Goal: Find specific page/section: Find specific page/section

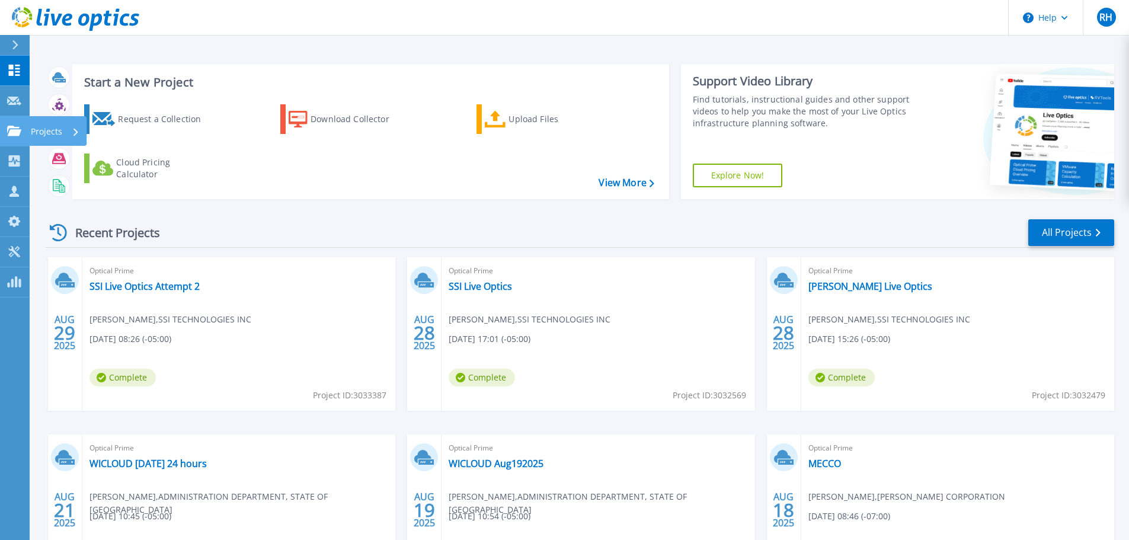
click at [17, 127] on icon at bounding box center [14, 131] width 14 height 10
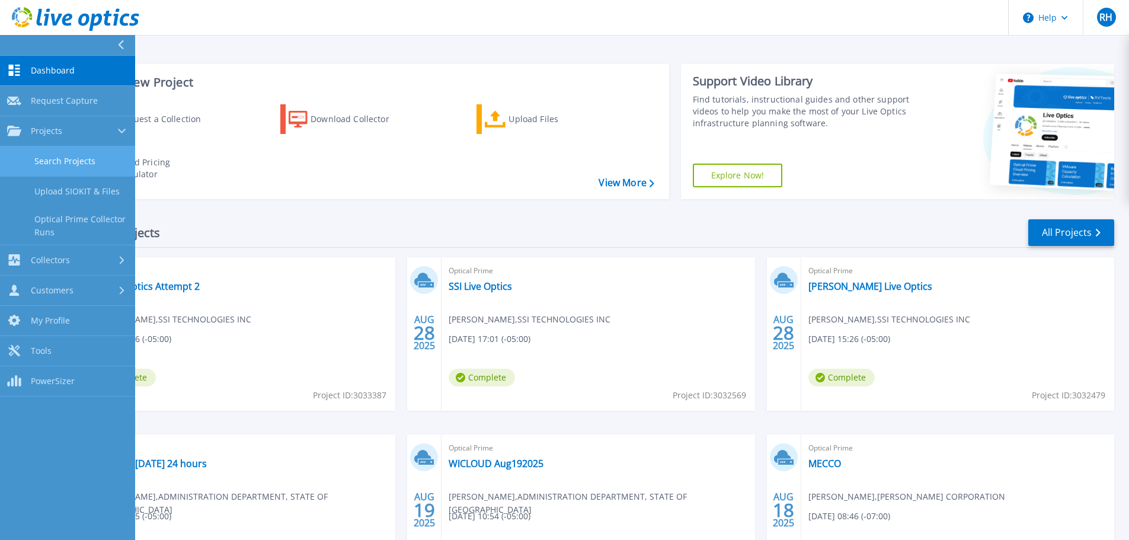
click at [59, 154] on link "Search Projects" at bounding box center [67, 161] width 135 height 30
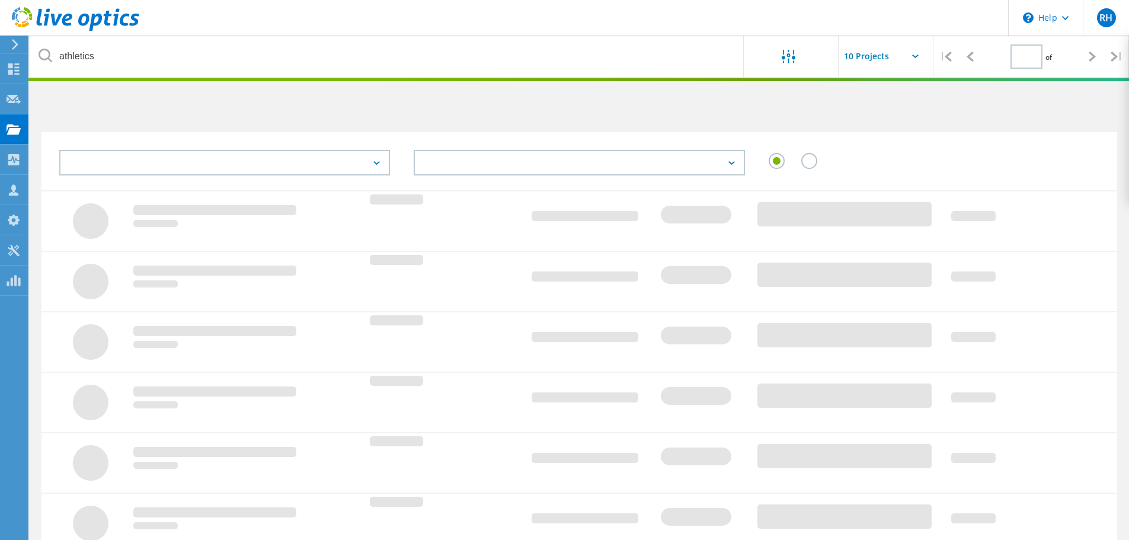
type input "1"
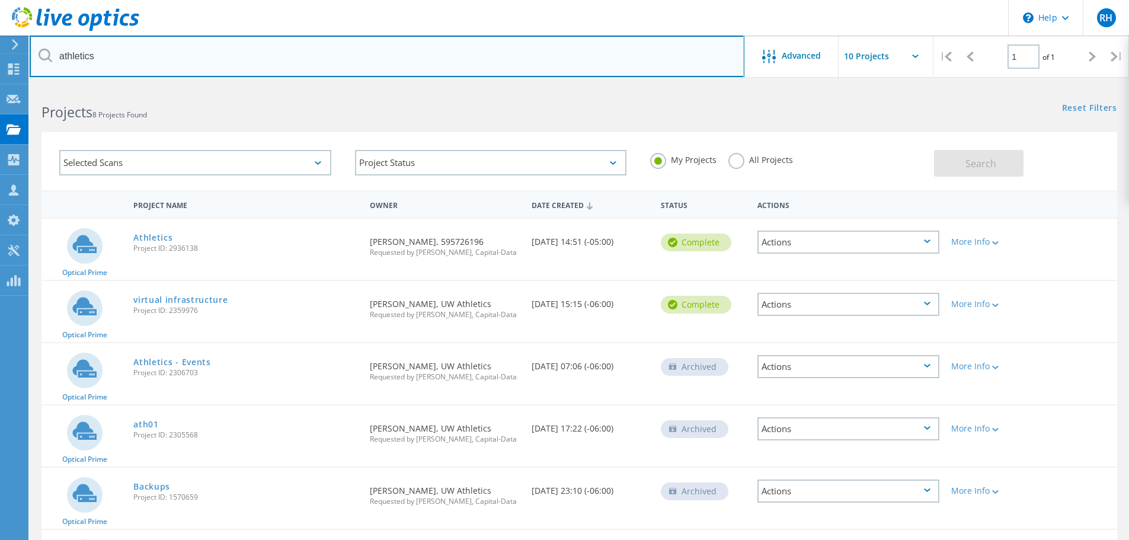
drag, startPoint x: 145, startPoint y: 59, endPoint x: 40, endPoint y: 63, distance: 105.6
click at [40, 63] on input "athletics" at bounding box center [387, 56] width 715 height 41
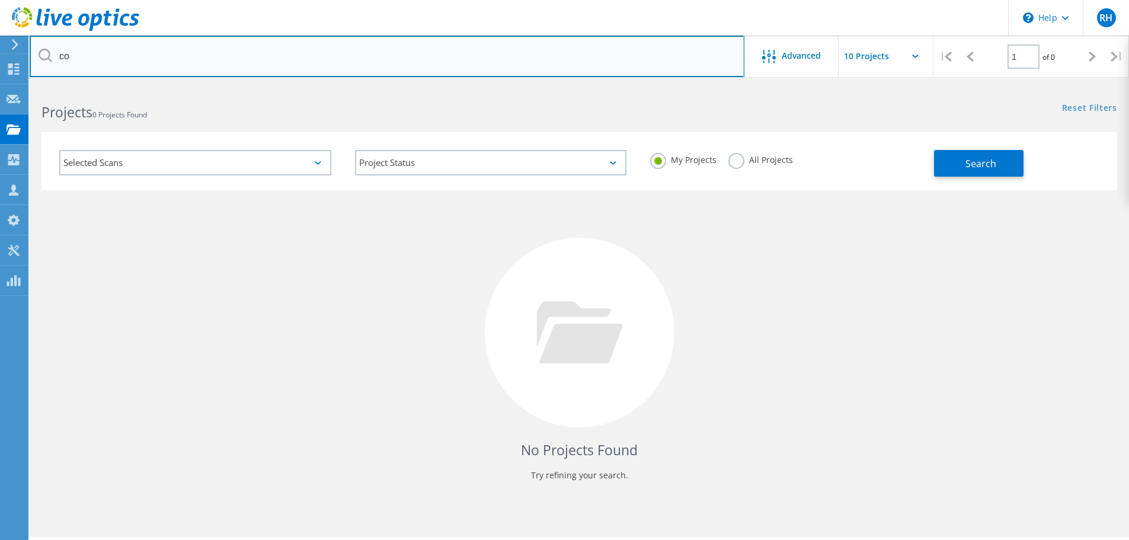
type input "c"
type input "w"
type input "ccap"
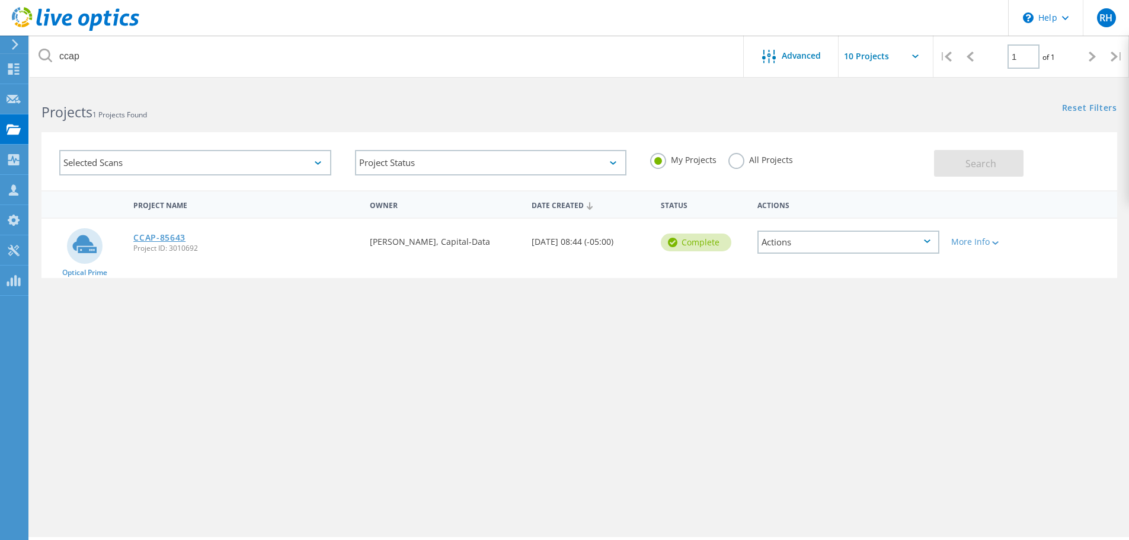
click at [146, 240] on link "CCAP-85643" at bounding box center [159, 238] width 52 height 8
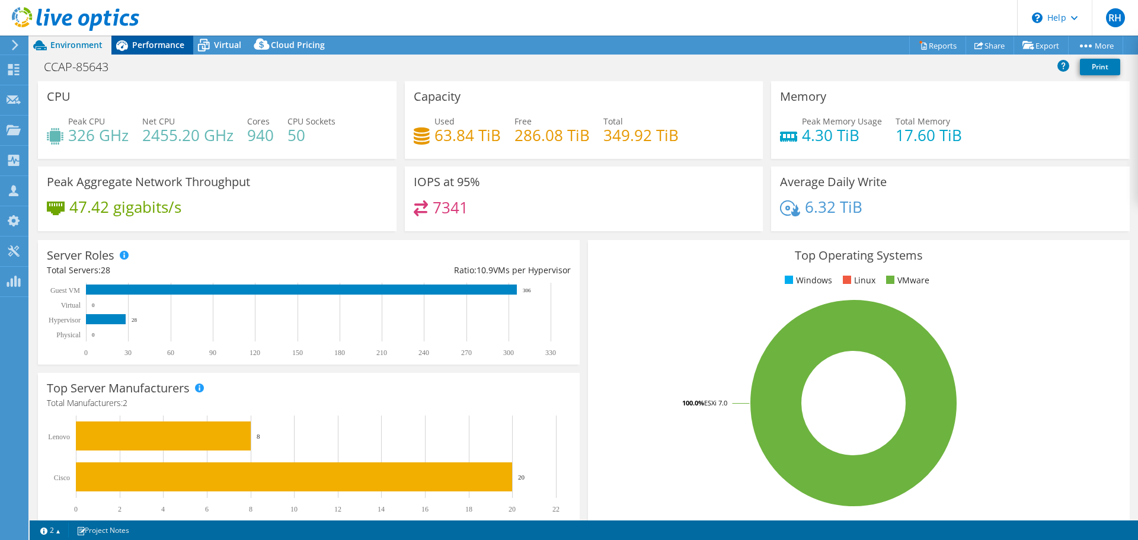
select select "USD"
click at [164, 48] on span "Performance" at bounding box center [158, 44] width 52 height 11
